Goal: Task Accomplishment & Management: Complete application form

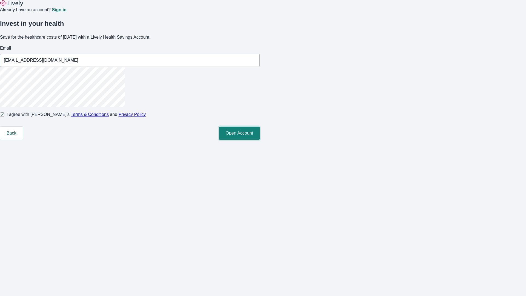
click at [260, 140] on button "Open Account" at bounding box center [239, 133] width 41 height 13
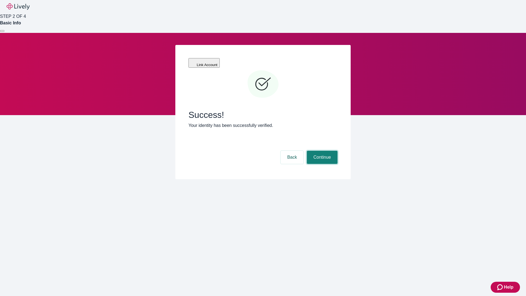
click at [321, 151] on button "Continue" at bounding box center [322, 157] width 31 height 13
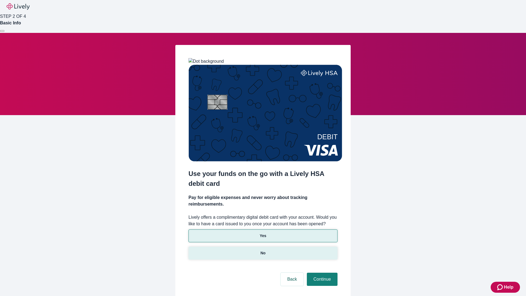
click at [263, 250] on p "No" at bounding box center [263, 253] width 5 height 6
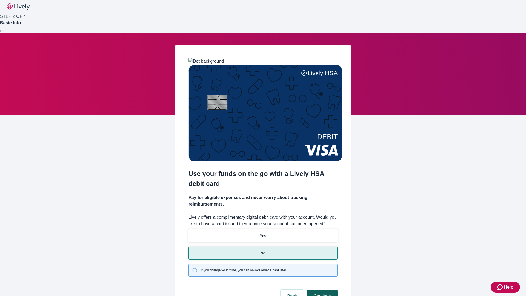
click at [321, 290] on button "Continue" at bounding box center [322, 296] width 31 height 13
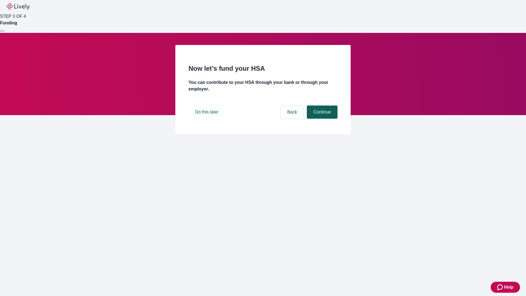
click at [321, 119] on button "Continue" at bounding box center [322, 111] width 31 height 13
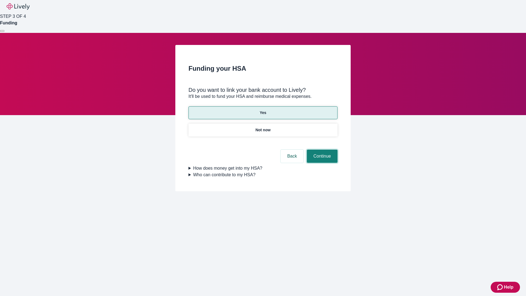
click at [321, 150] on button "Continue" at bounding box center [322, 156] width 31 height 13
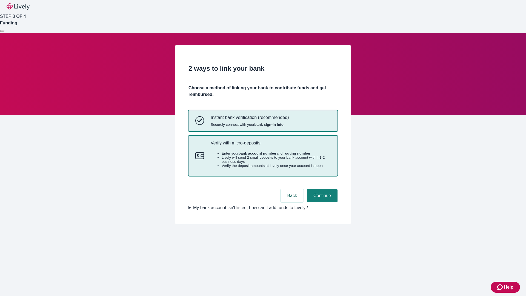
click at [270, 145] on p "Verify with micro-deposits" at bounding box center [271, 142] width 120 height 5
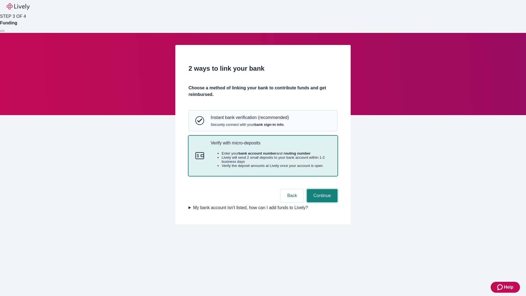
click at [321, 202] on button "Continue" at bounding box center [322, 195] width 31 height 13
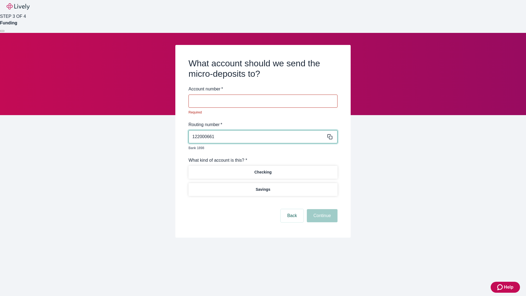
type input "122000661"
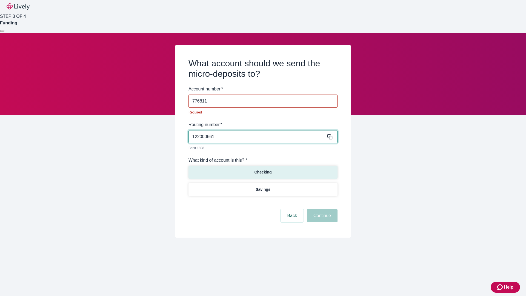
type input "776811"
click at [263, 169] on p "Checking" at bounding box center [262, 172] width 17 height 6
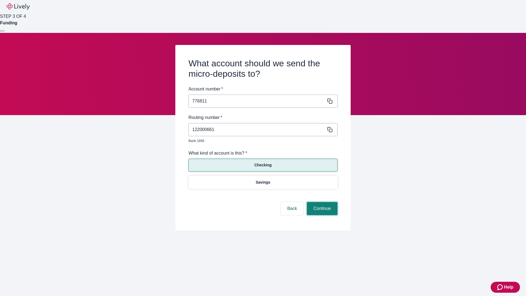
click at [321, 202] on button "Continue" at bounding box center [322, 208] width 31 height 13
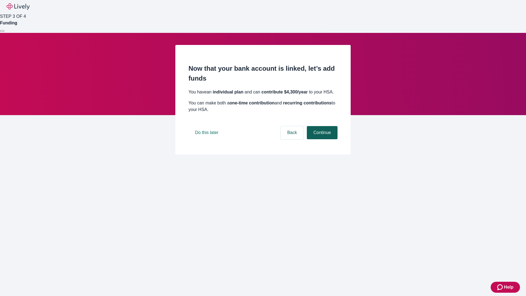
click at [321, 139] on button "Continue" at bounding box center [322, 132] width 31 height 13
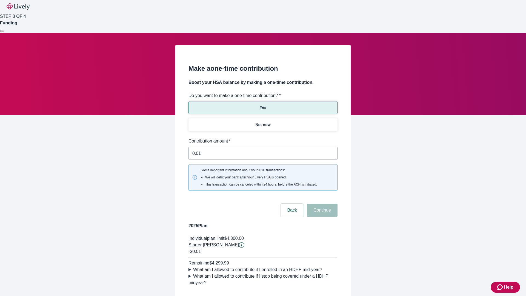
type input "0.01"
click at [321, 204] on button "Continue" at bounding box center [322, 210] width 31 height 13
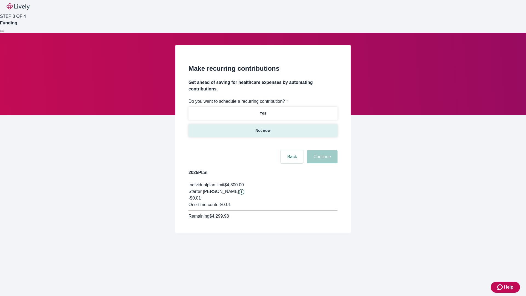
click at [263, 128] on p "Not now" at bounding box center [262, 131] width 15 height 6
click at [321, 150] on button "Continue" at bounding box center [322, 156] width 31 height 13
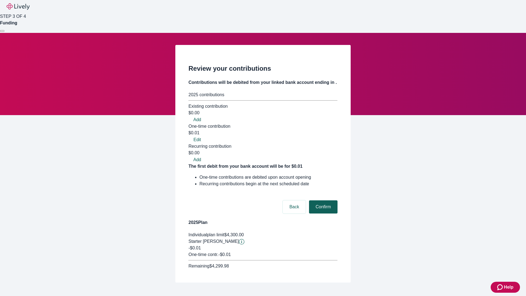
click at [322, 200] on button "Confirm" at bounding box center [323, 206] width 28 height 13
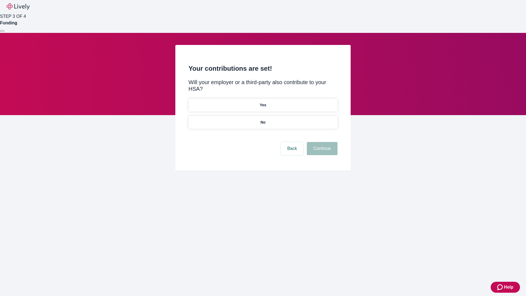
click at [263, 119] on p "No" at bounding box center [263, 122] width 5 height 6
click at [321, 142] on button "Continue" at bounding box center [322, 148] width 31 height 13
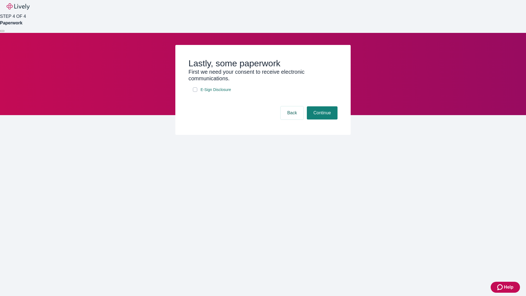
click at [195, 92] on input "E-Sign Disclosure" at bounding box center [195, 89] width 4 height 4
checkbox input "true"
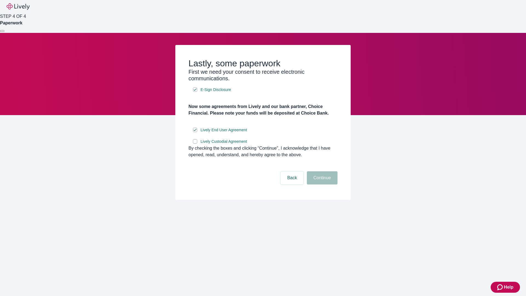
click at [195, 144] on input "Lively Custodial Agreement" at bounding box center [195, 141] width 4 height 4
checkbox input "true"
click at [321, 184] on button "Continue" at bounding box center [322, 177] width 31 height 13
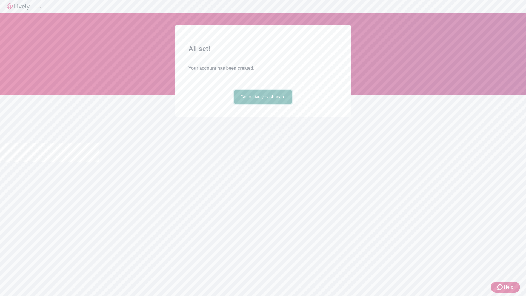
click at [263, 104] on link "Go to Lively dashboard" at bounding box center [263, 96] width 58 height 13
